Goal: Task Accomplishment & Management: Manage account settings

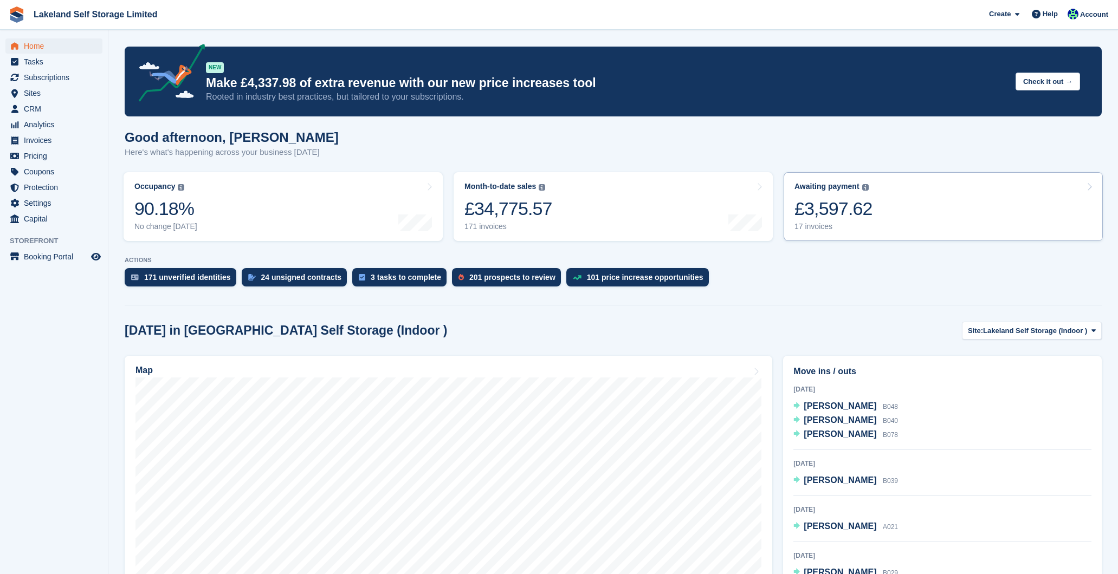
click at [824, 226] on div "17 invoices" at bounding box center [833, 226] width 78 height 9
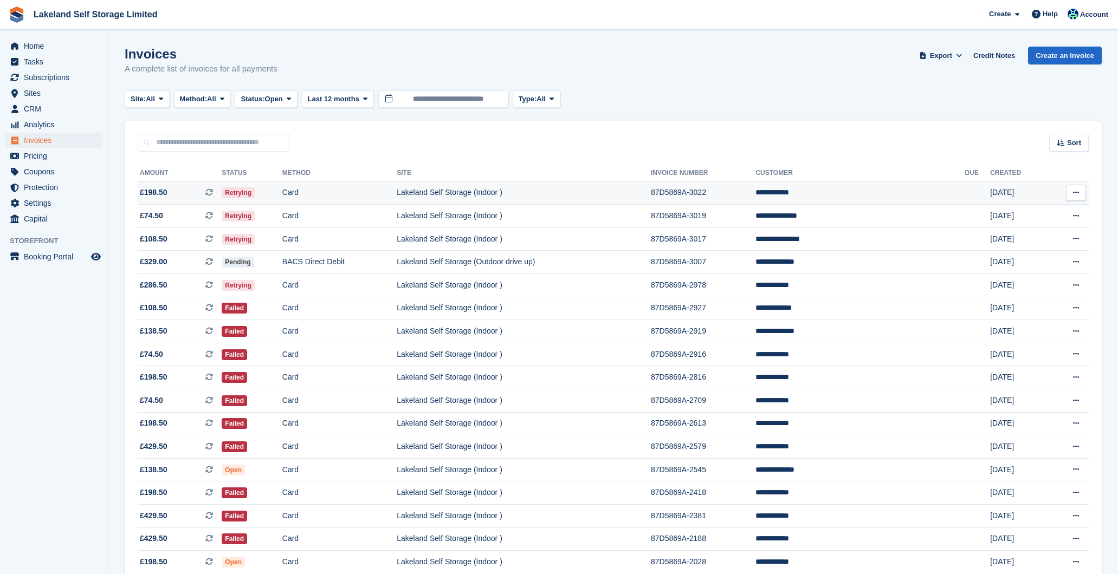
click at [734, 195] on td "87D5869A-3022" at bounding box center [703, 192] width 105 height 23
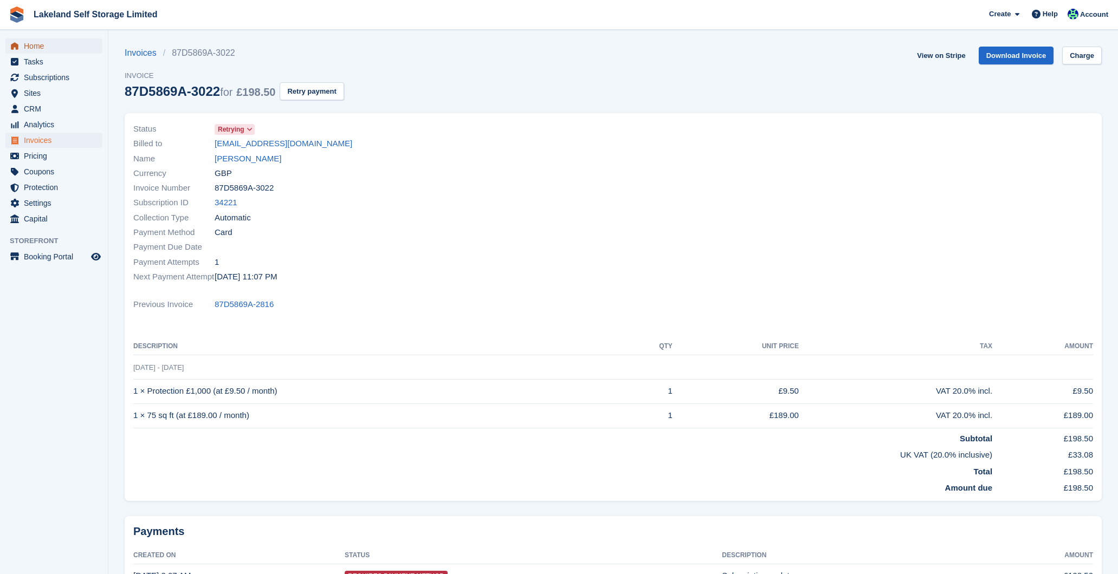
click at [50, 49] on span "Home" at bounding box center [56, 45] width 65 height 15
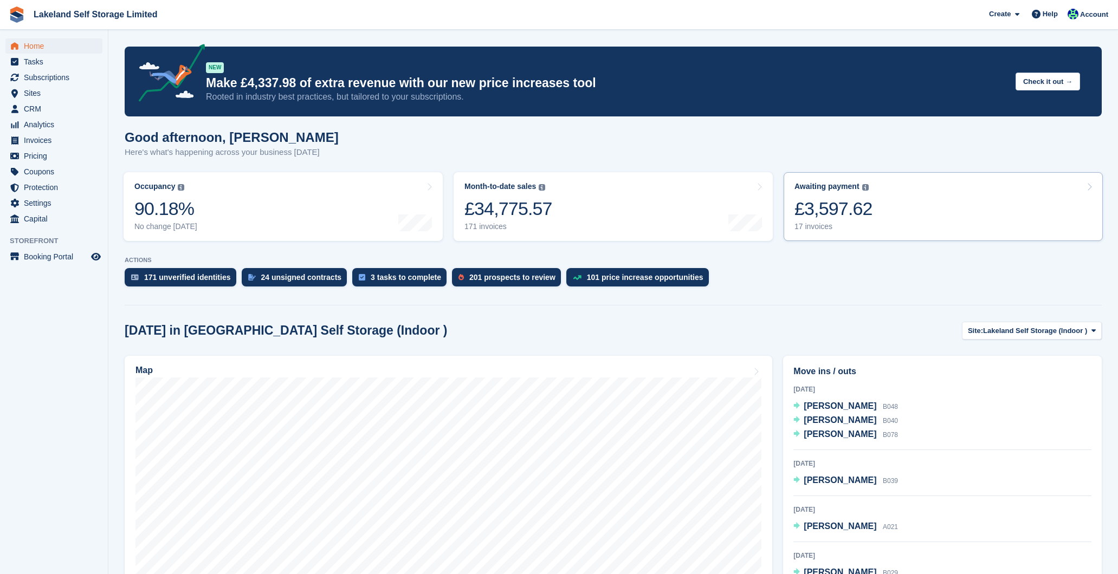
click at [821, 229] on div "17 invoices" at bounding box center [833, 226] width 78 height 9
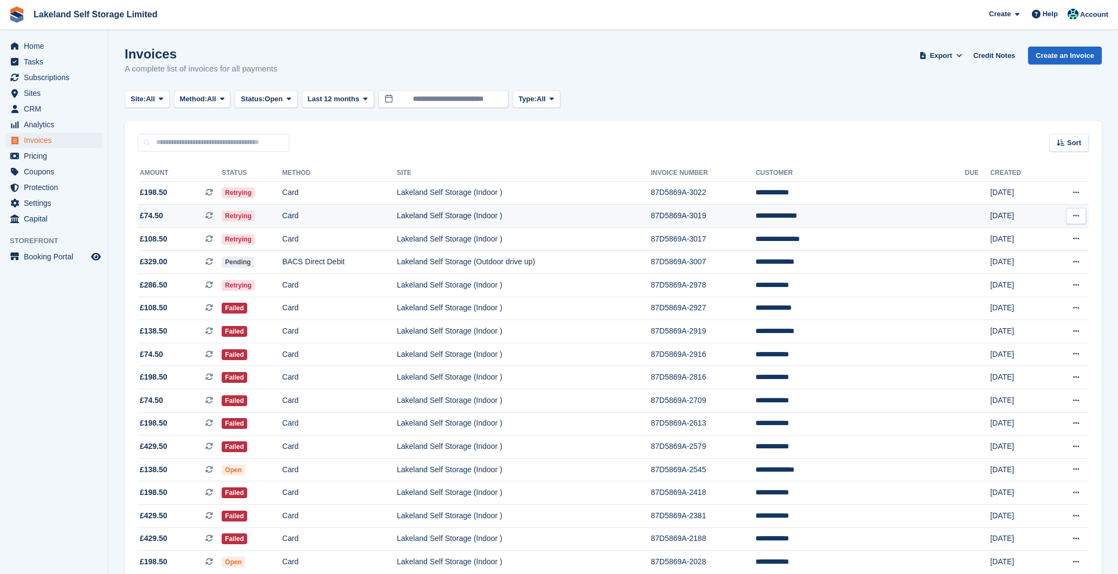
click at [737, 219] on td "87D5869A-3019" at bounding box center [703, 216] width 105 height 23
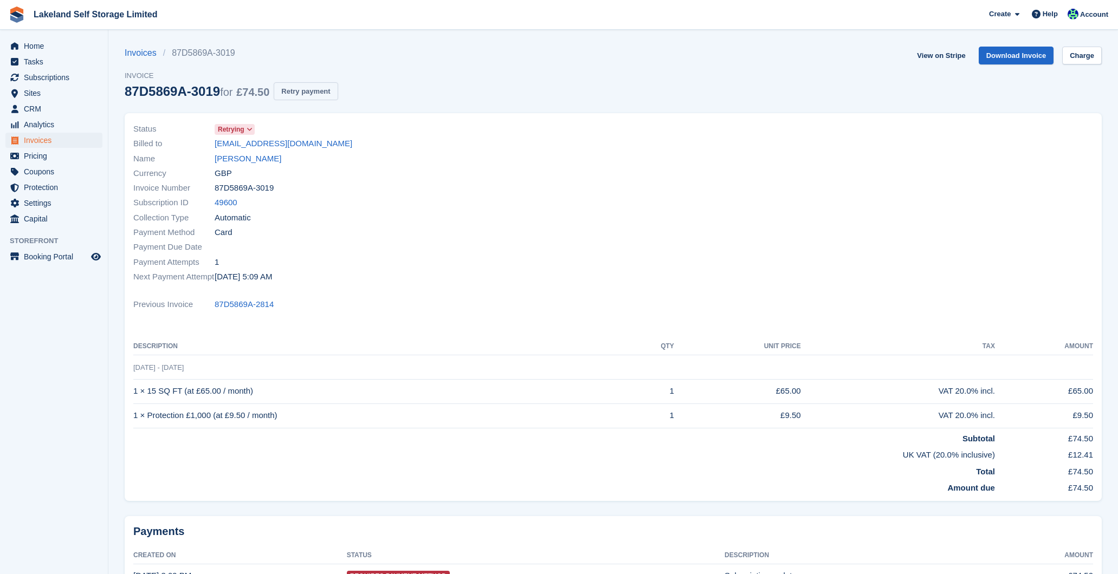
click at [316, 88] on button "Retry payment" at bounding box center [306, 91] width 64 height 18
click at [56, 46] on span "Home" at bounding box center [56, 45] width 65 height 15
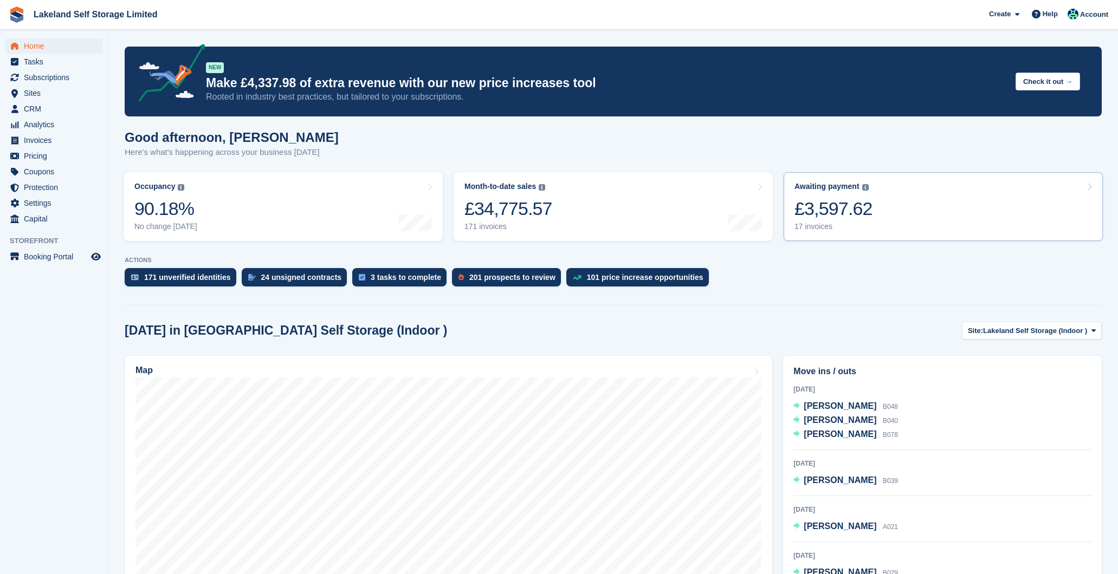
click at [819, 228] on div "17 invoices" at bounding box center [833, 226] width 78 height 9
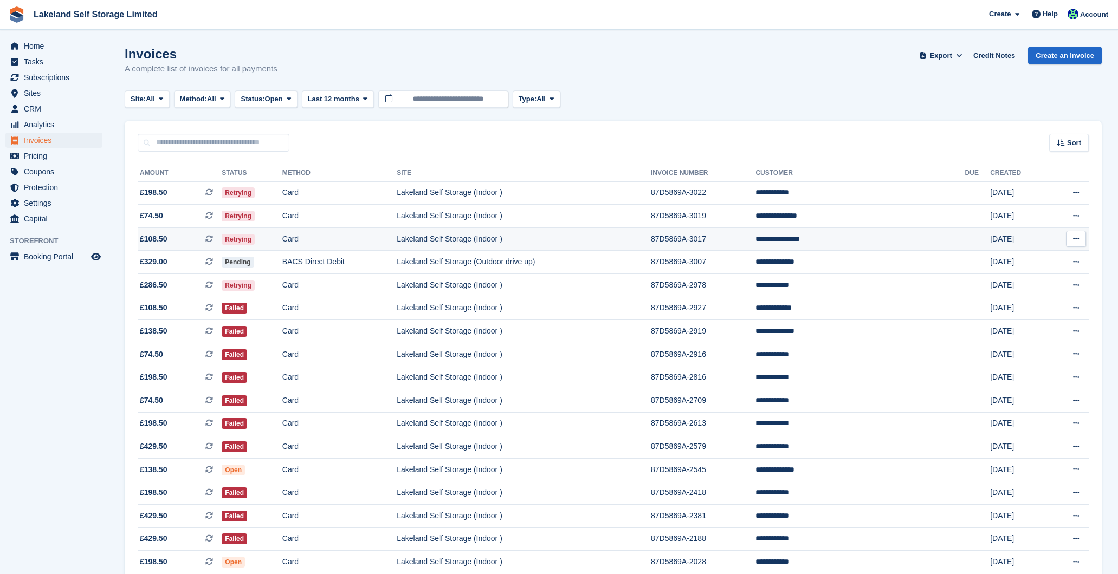
click at [651, 235] on td "Lakeland Self Storage (Indoor )" at bounding box center [524, 239] width 254 height 23
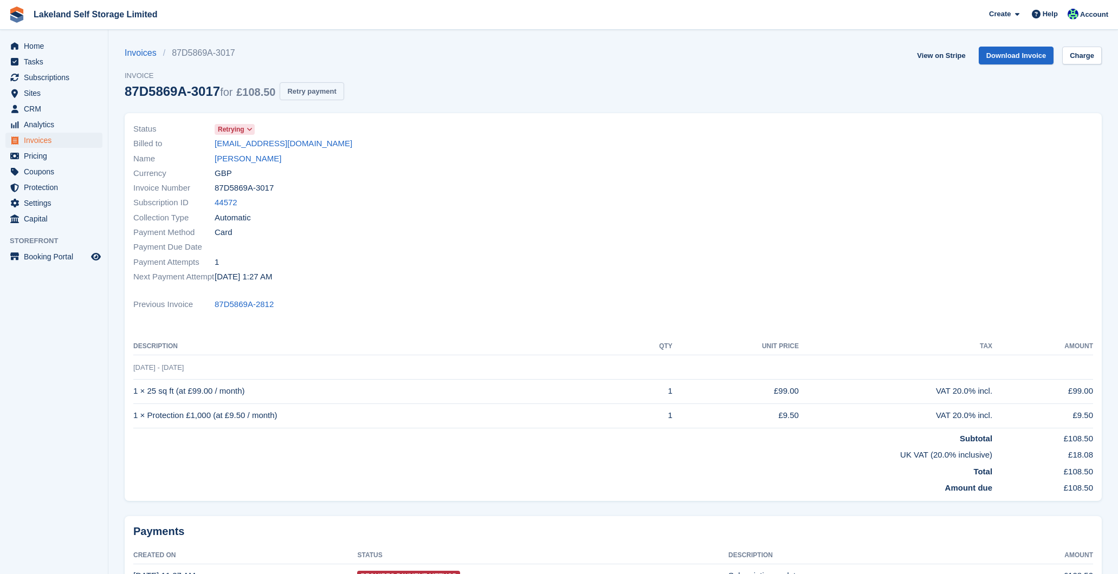
click at [332, 91] on button "Retry payment" at bounding box center [312, 91] width 64 height 18
click at [43, 49] on span "Home" at bounding box center [56, 45] width 65 height 15
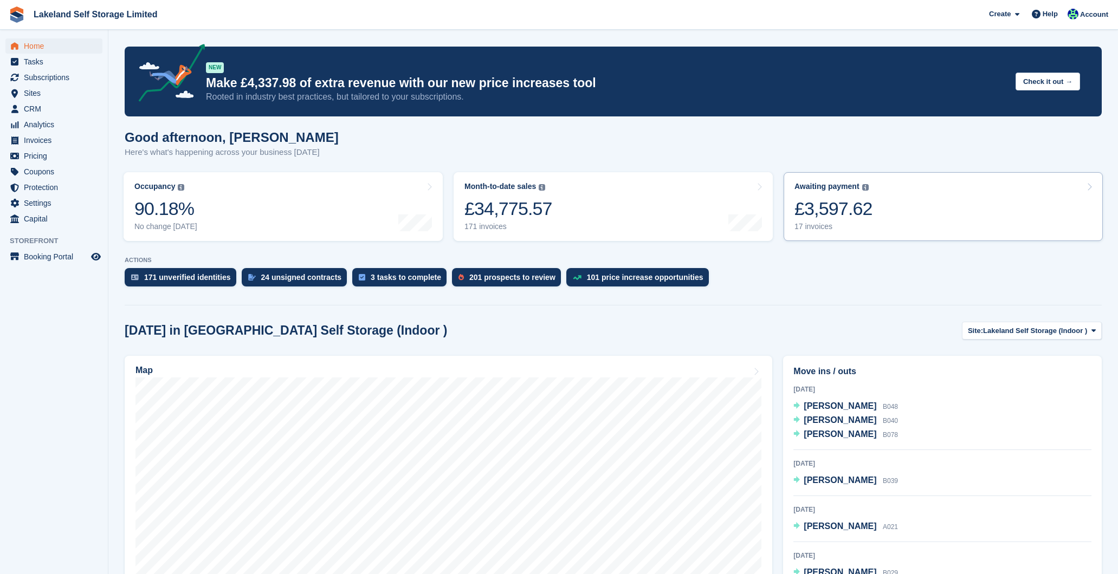
click at [816, 228] on div "17 invoices" at bounding box center [833, 226] width 78 height 9
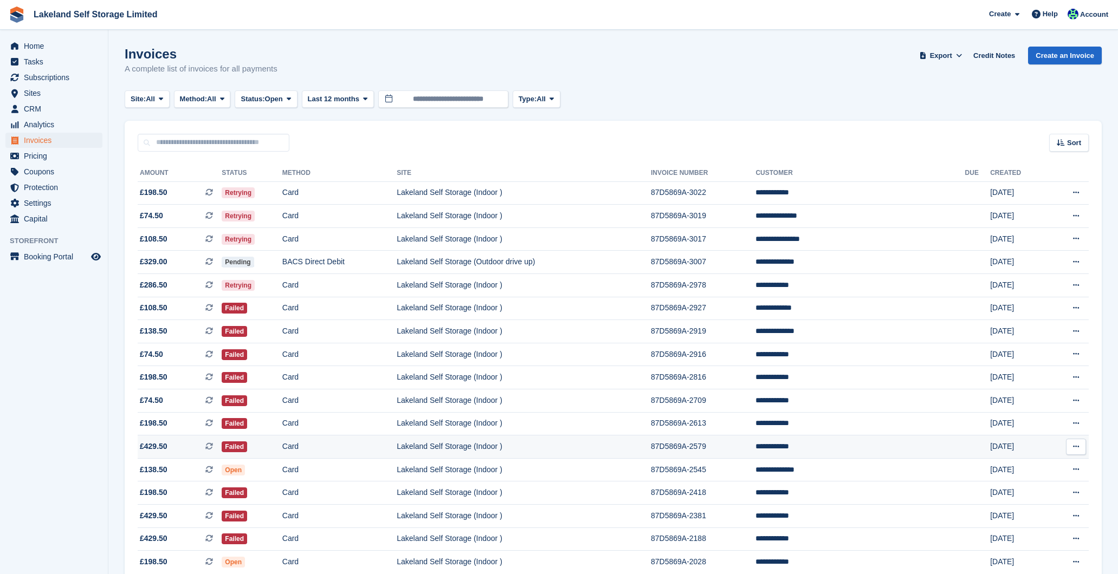
scroll to position [54, 0]
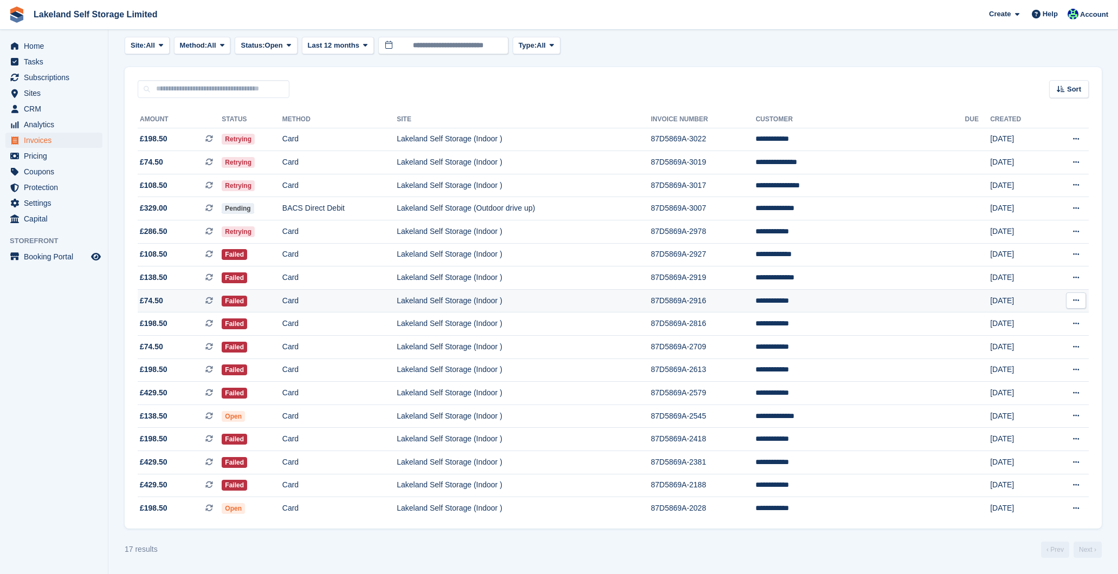
click at [569, 300] on td "Lakeland Self Storage (Indoor )" at bounding box center [524, 300] width 254 height 23
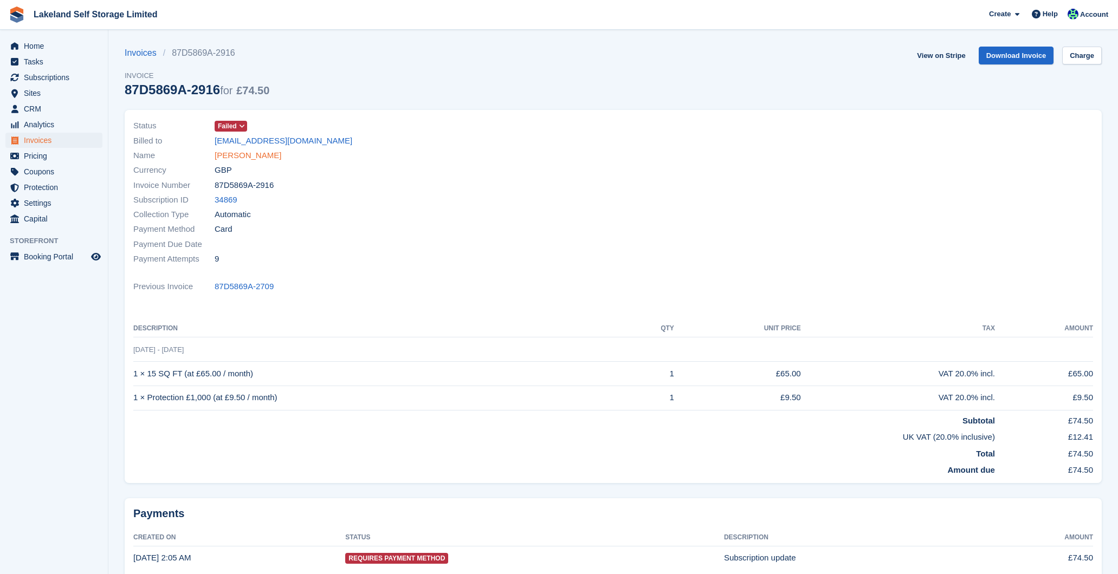
click at [254, 157] on link "Annette Dale" at bounding box center [248, 156] width 67 height 12
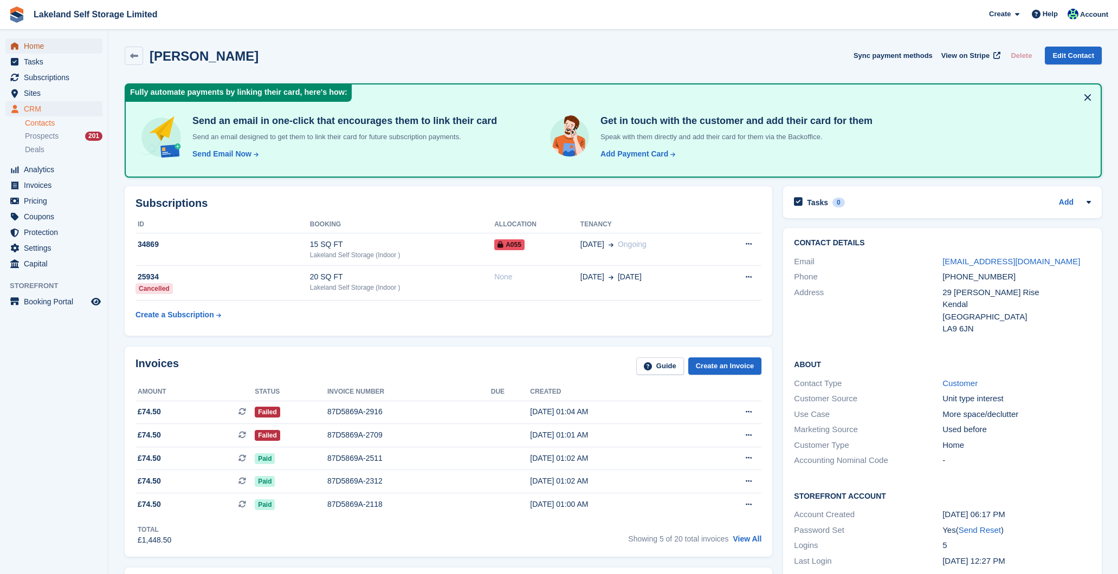
click at [48, 48] on span "Home" at bounding box center [56, 45] width 65 height 15
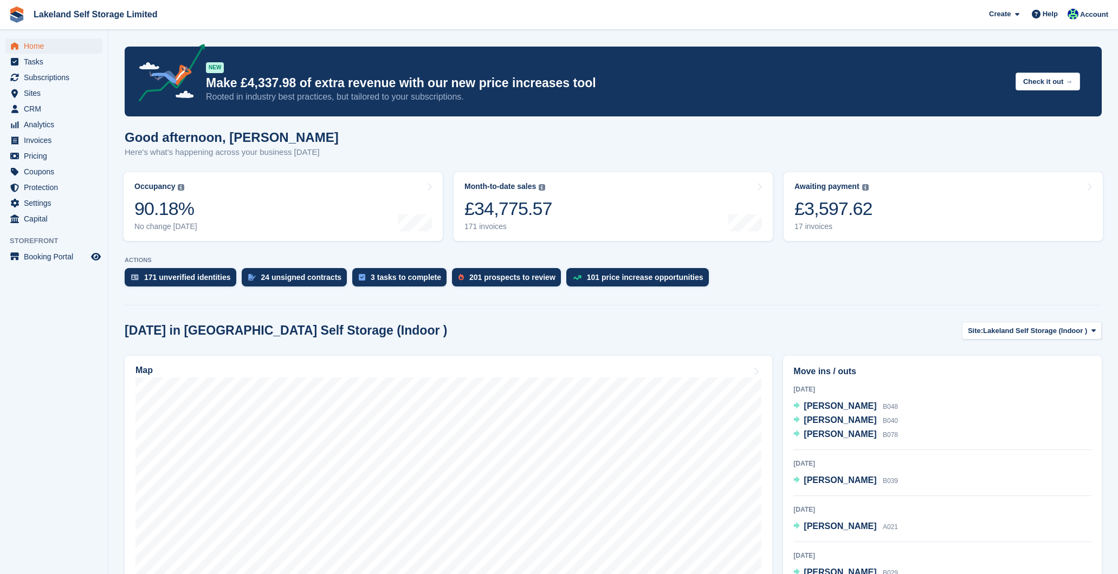
scroll to position [36, 0]
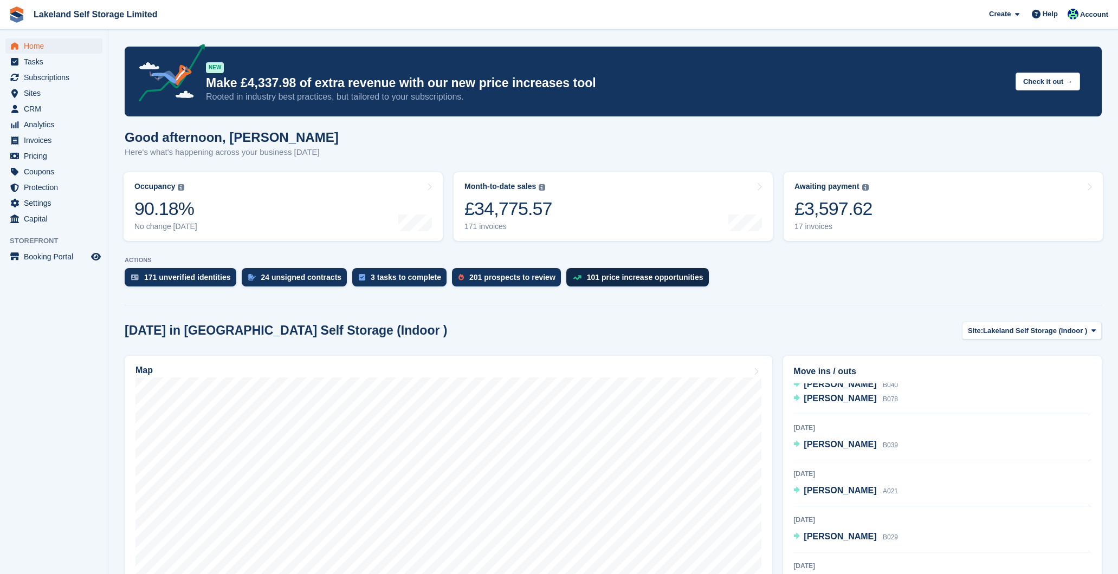
click at [651, 273] on div "101 price increase opportunities" at bounding box center [637, 277] width 142 height 18
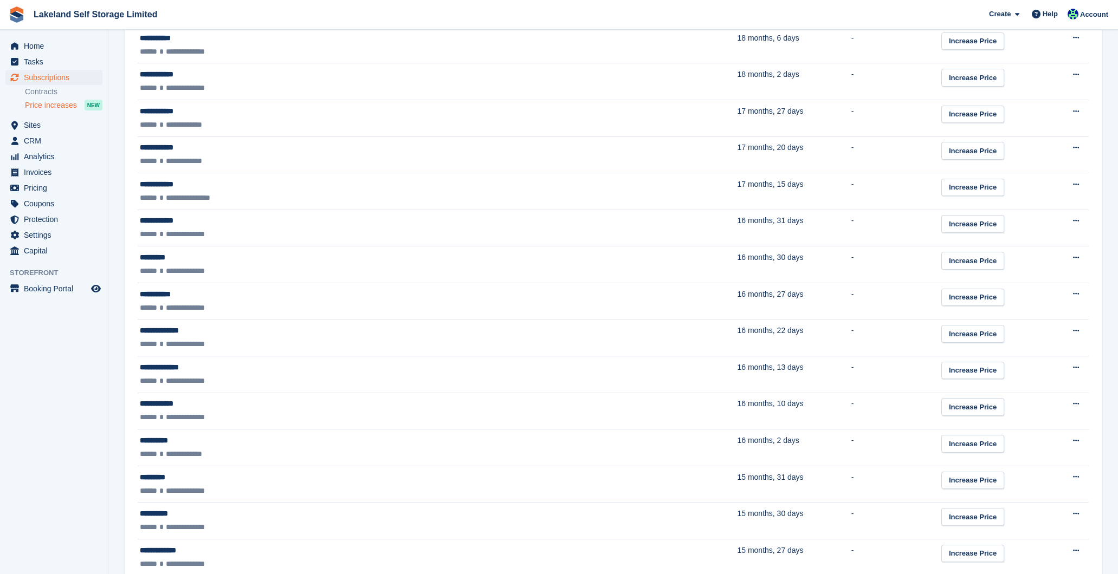
scroll to position [721, 0]
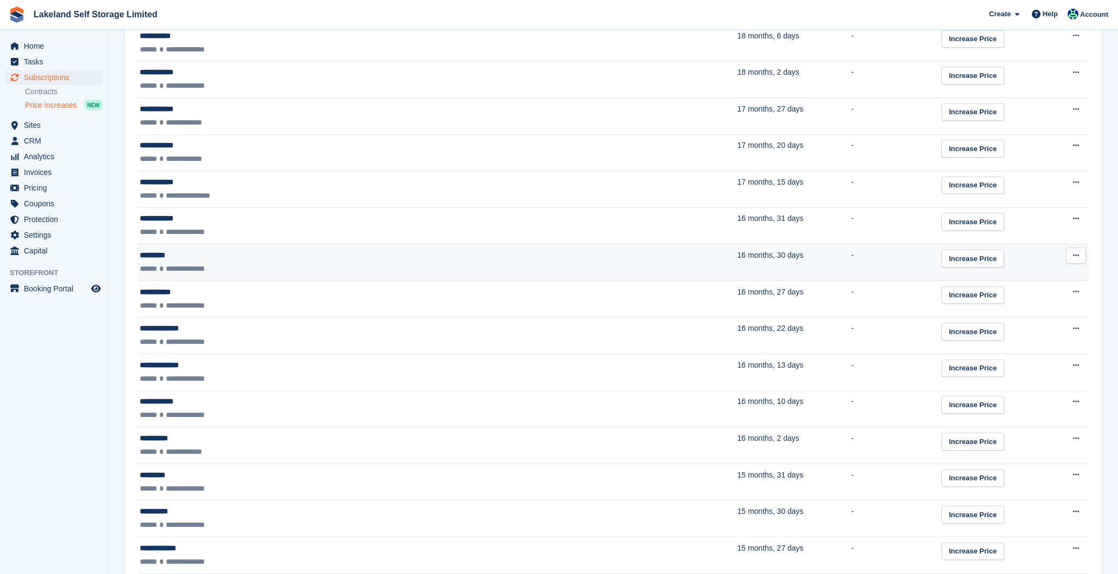
click at [1078, 259] on icon at bounding box center [1076, 255] width 6 height 7
click at [941, 263] on div "Increase Price" at bounding box center [995, 259] width 108 height 18
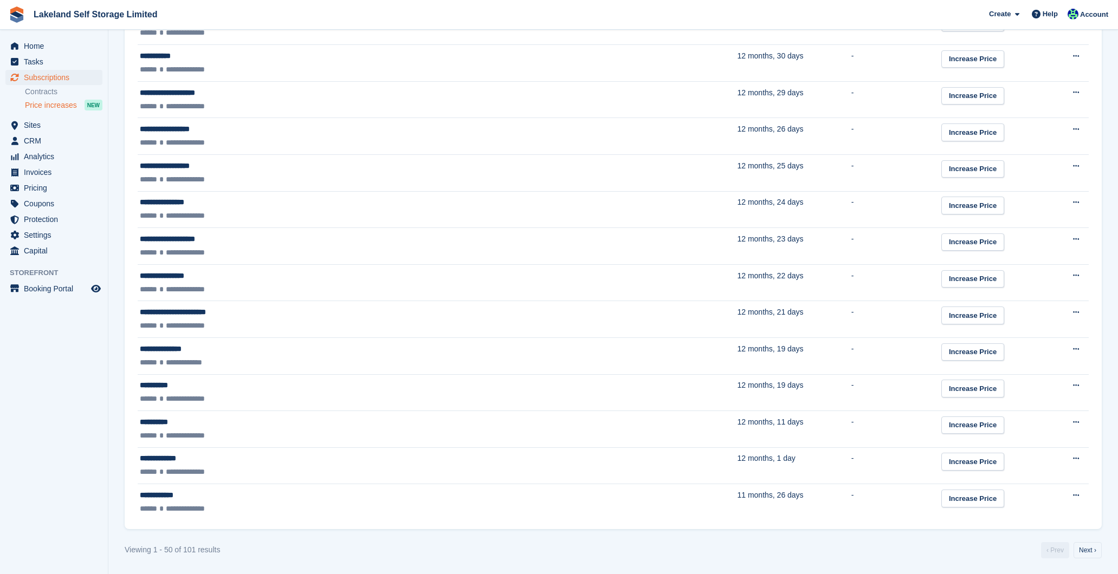
scroll to position [1653, 0]
click at [1084, 550] on link "Next ›" at bounding box center [1087, 550] width 28 height 16
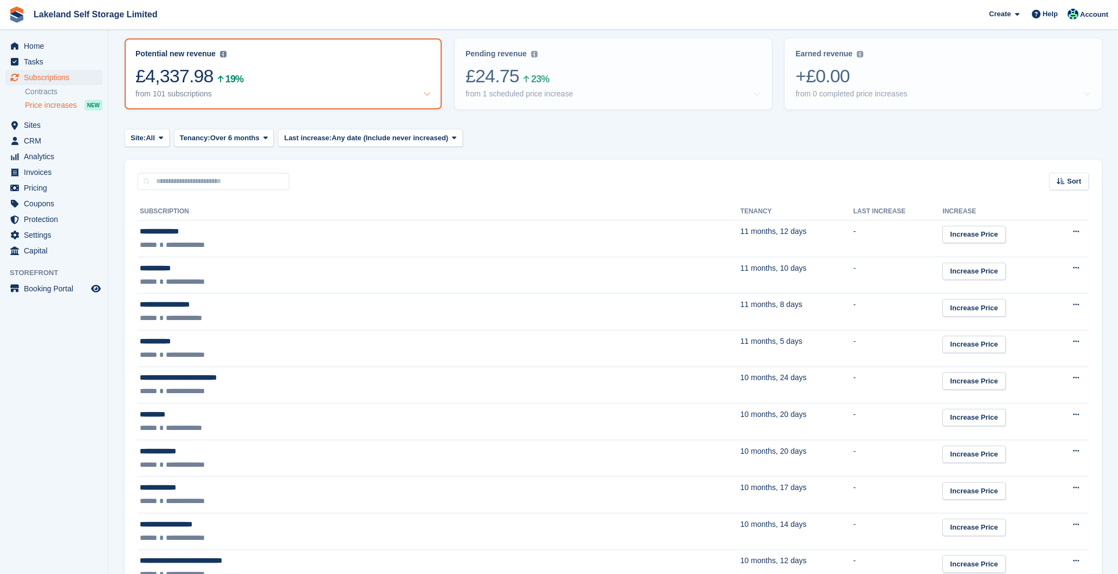
scroll to position [120, 0]
click at [45, 90] on link "Contracts" at bounding box center [63, 92] width 77 height 10
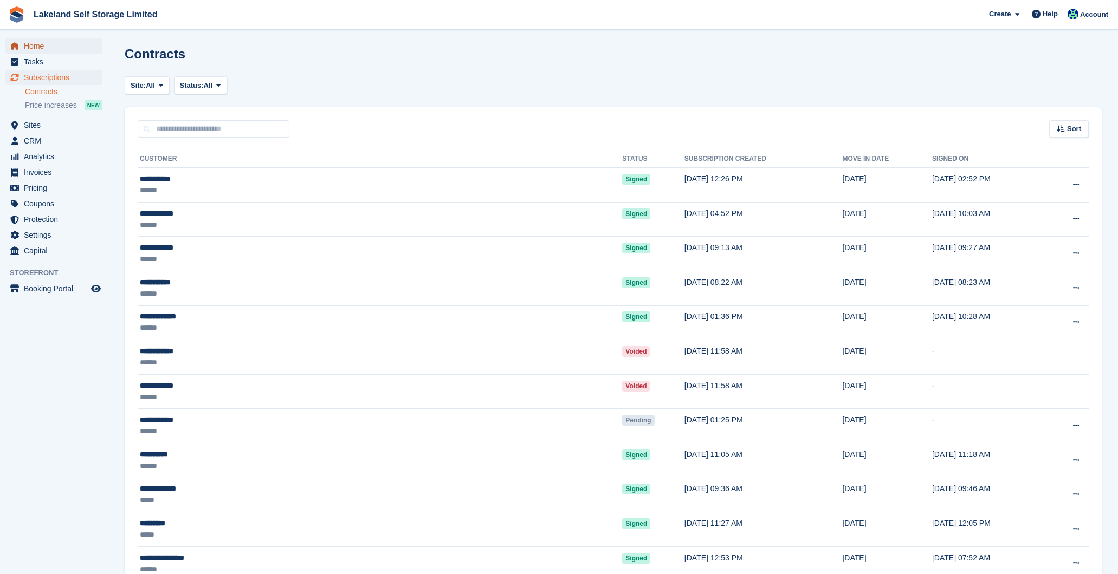
click at [36, 44] on span "Home" at bounding box center [56, 45] width 65 height 15
